Goal: Find specific page/section: Find specific page/section

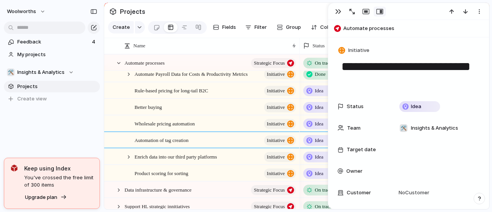
scroll to position [38, 0]
click at [120, 66] on div at bounding box center [118, 63] width 7 height 7
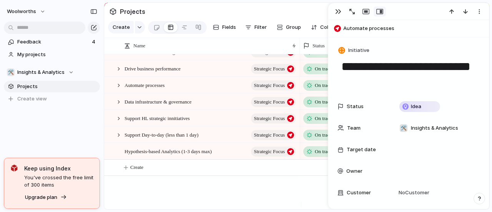
scroll to position [0, 0]
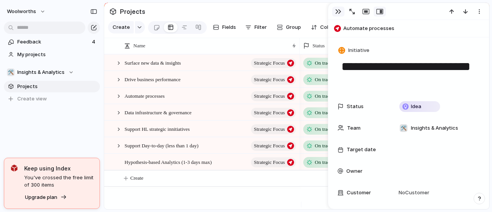
click at [341, 10] on button "button" at bounding box center [338, 12] width 12 height 10
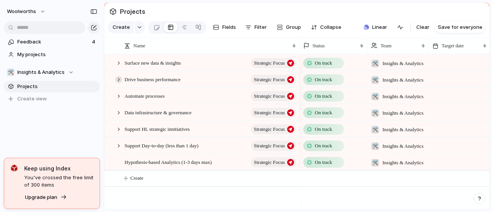
click at [119, 83] on div at bounding box center [118, 79] width 7 height 7
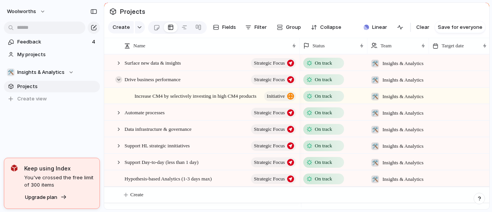
click at [119, 83] on div at bounding box center [118, 79] width 7 height 7
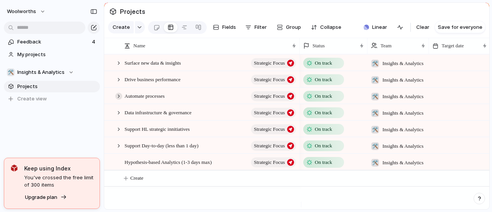
click at [119, 99] on div at bounding box center [118, 96] width 7 height 7
